Goal: Task Accomplishment & Management: Manage account settings

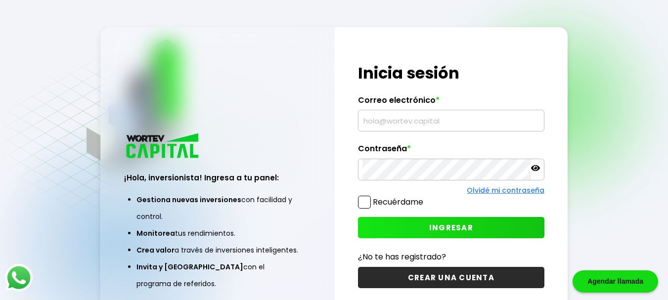
type input "[EMAIL_ADDRESS][DOMAIN_NAME]"
click at [535, 170] on icon at bounding box center [535, 168] width 9 height 9
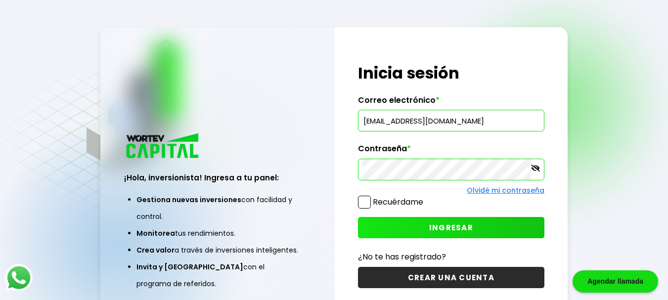
click at [445, 226] on span "INGRESAR" at bounding box center [451, 228] width 44 height 10
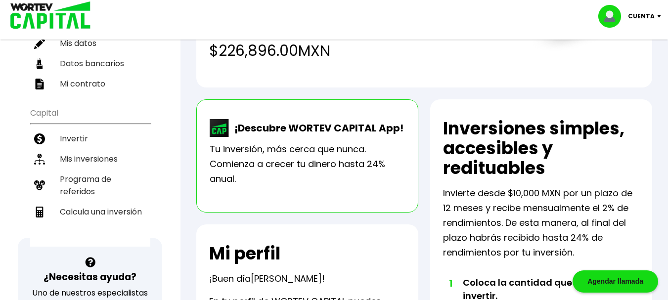
scroll to position [117, 0]
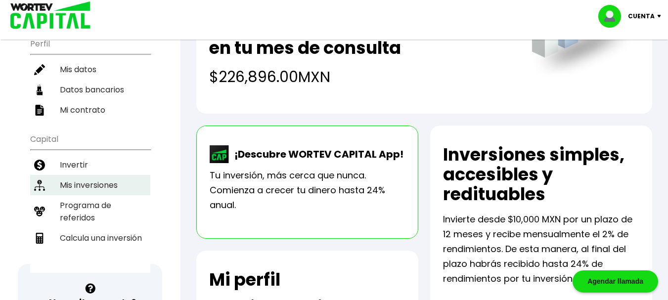
click at [78, 176] on li "Mis inversiones" at bounding box center [90, 185] width 120 height 20
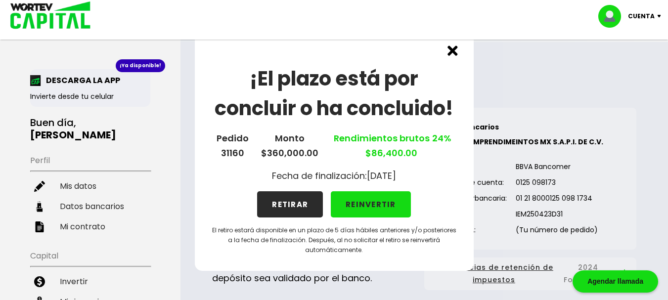
click at [454, 51] on img at bounding box center [453, 51] width 10 height 10
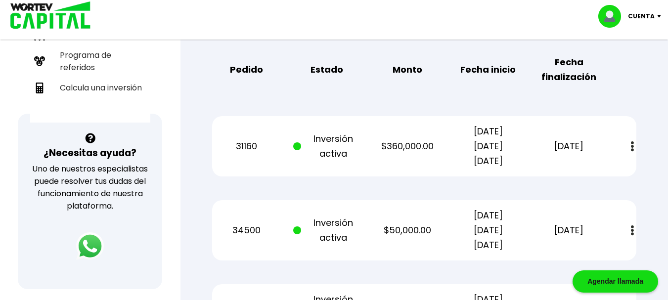
scroll to position [266, 0]
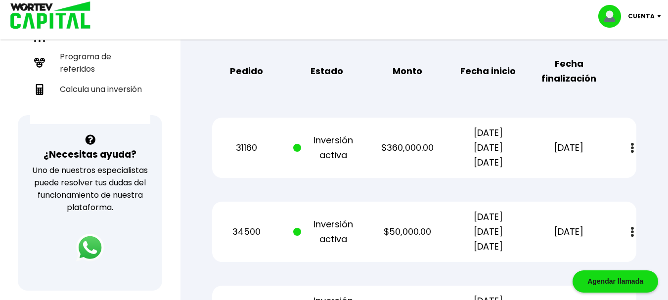
click at [631, 147] on button at bounding box center [633, 147] width 14 height 21
click at [568, 172] on link "Estado de cuenta" at bounding box center [564, 175] width 69 height 12
click at [633, 229] on img at bounding box center [632, 232] width 3 height 10
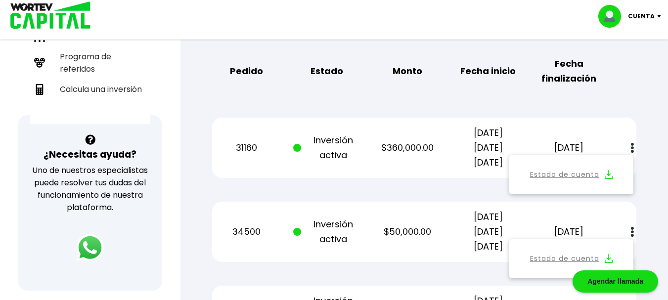
click at [608, 260] on img at bounding box center [609, 258] width 8 height 9
